Goal: Task Accomplishment & Management: Use online tool/utility

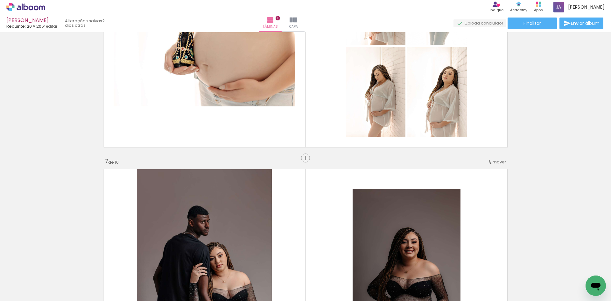
scroll to position [1147, 0]
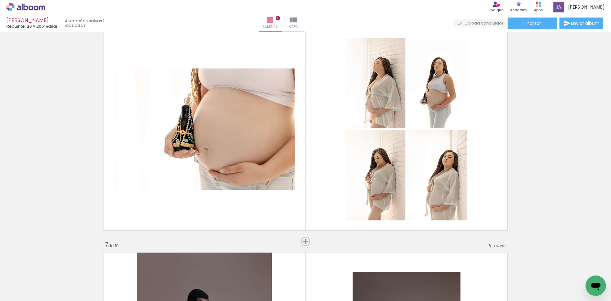
click at [540, 83] on div "Inserir lâmina 1 de 10 Inserir lâmina 2 de 10 Inserir lâmina 3 de 10 Inserir lâ…" at bounding box center [305, 121] width 611 height 2467
click at [36, 7] on icon at bounding box center [25, 7] width 39 height 8
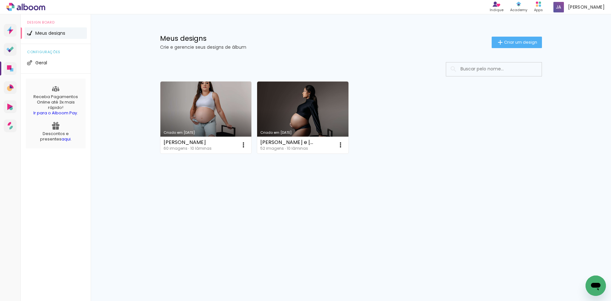
click at [492, 129] on div "Criado em 14/09/25 Patricia Gestante 60 imagens ∙ 10 lâminas Abrir Fazer uma có…" at bounding box center [351, 117] width 388 height 78
click at [525, 40] on span "Criar um design" at bounding box center [520, 42] width 33 height 4
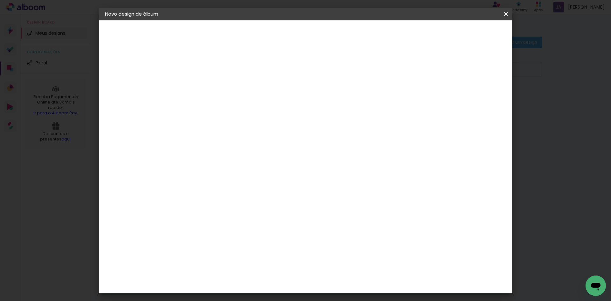
click at [209, 86] on input at bounding box center [209, 86] width 0 height 10
type input "[PERSON_NAME] 1 aninho"
type paper-input "[PERSON_NAME] 1 aninho"
drag, startPoint x: 362, startPoint y: 143, endPoint x: 383, endPoint y: 133, distance: 23.4
click at [237, 75] on div "Informações Dê um título ao seu álbum. Avançar" at bounding box center [209, 47] width 55 height 54
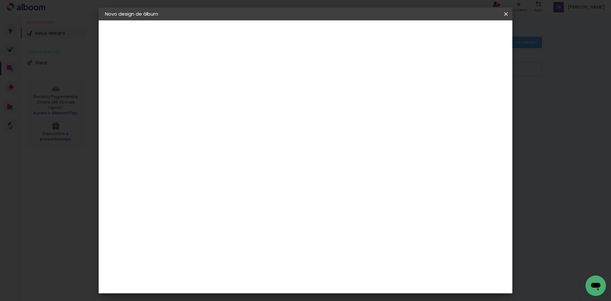
click at [0, 0] on slot "Avançar" at bounding box center [0, 0] width 0 height 0
click at [252, 159] on span "25 × 30" at bounding box center [238, 165] width 30 height 13
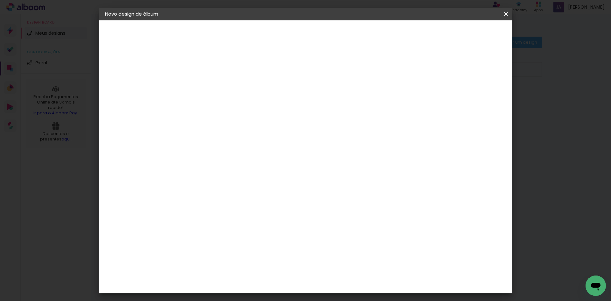
click at [0, 0] on slot "Avançar" at bounding box center [0, 0] width 0 height 0
click at [467, 36] on span "Iniciar design" at bounding box center [452, 34] width 29 height 4
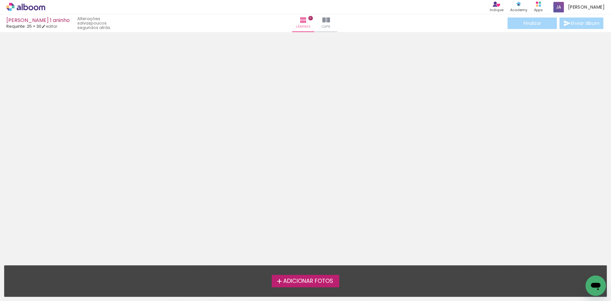
click at [318, 278] on span "Adicionar Fotos" at bounding box center [308, 281] width 50 height 6
click at [0, 0] on input "file" at bounding box center [0, 0] width 0 height 0
click at [319, 278] on span "Adicionar Fotos" at bounding box center [308, 281] width 50 height 6
click at [0, 0] on input "file" at bounding box center [0, 0] width 0 height 0
click at [32, 8] on icon at bounding box center [25, 7] width 39 height 8
